Goal: Navigation & Orientation: Find specific page/section

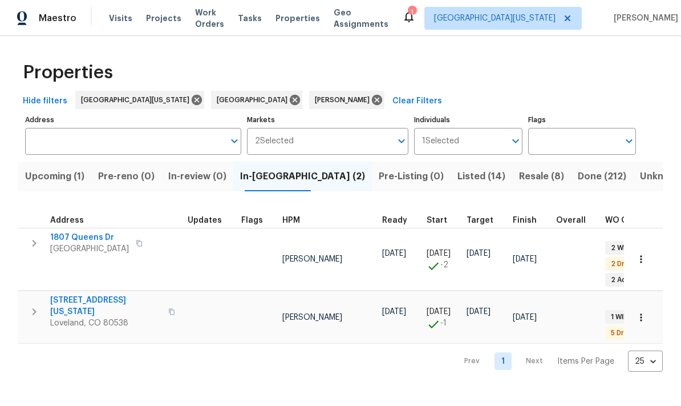
click at [68, 172] on span "Upcoming (1)" at bounding box center [54, 176] width 59 height 16
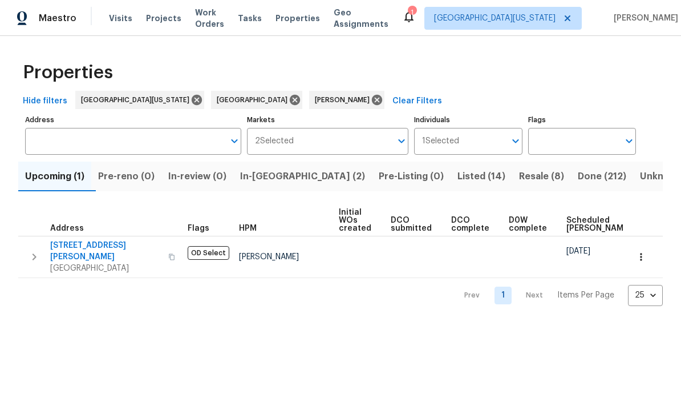
click at [72, 241] on span "[STREET_ADDRESS][PERSON_NAME]" at bounding box center [105, 251] width 111 height 23
click at [7, 116] on div "Properties Hide filters [GEOGRAPHIC_DATA][US_STATE] [GEOGRAPHIC_DATA] [PERSON_N…" at bounding box center [340, 180] width 681 height 288
